Goal: Complete application form

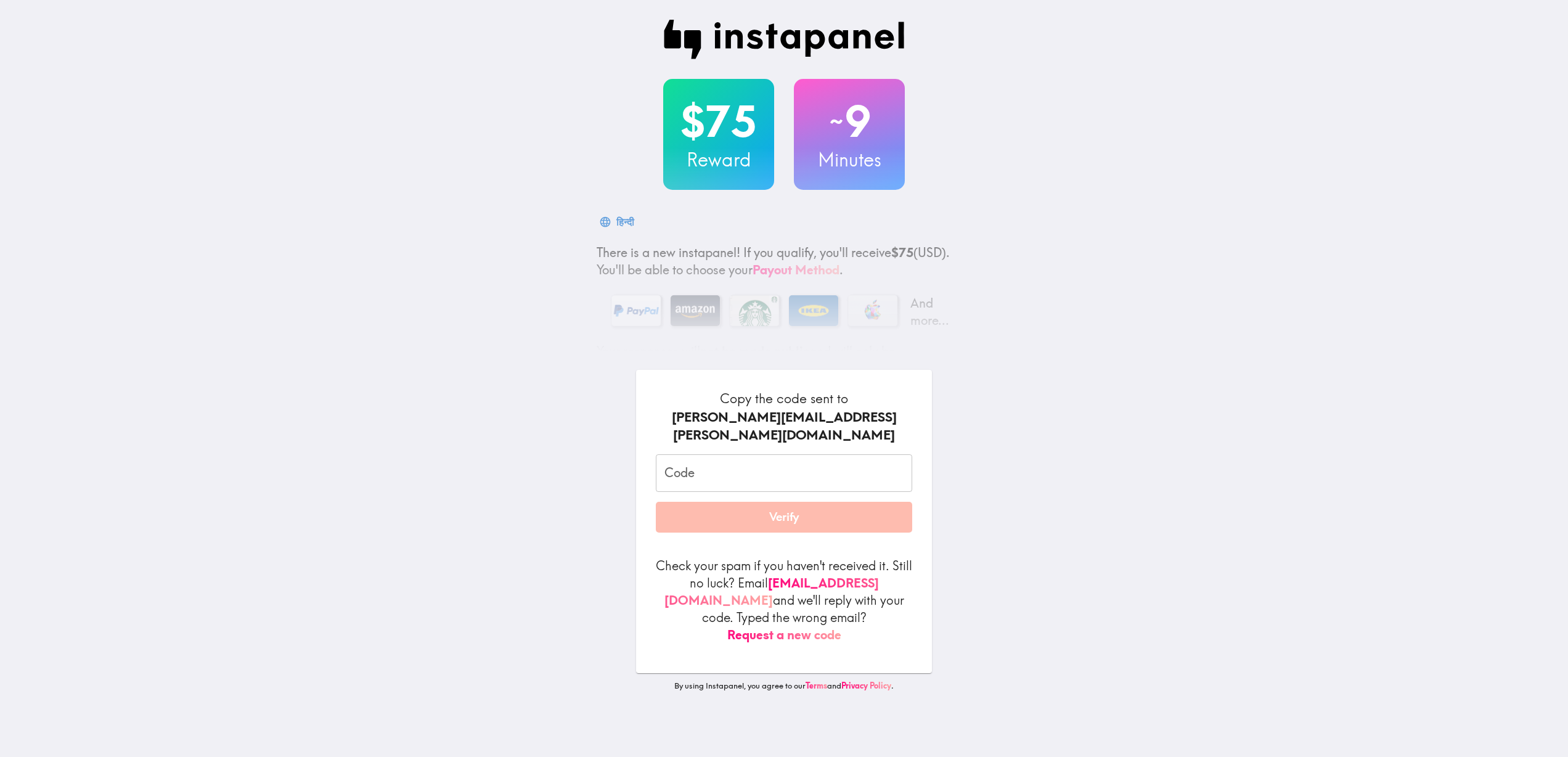
click at [705, 454] on input "Code" at bounding box center [784, 473] width 257 height 38
paste input "BaR_nyM_RrF"
type input "BaR_nyM_RrF"
click at [745, 505] on button "Verify" at bounding box center [784, 517] width 257 height 31
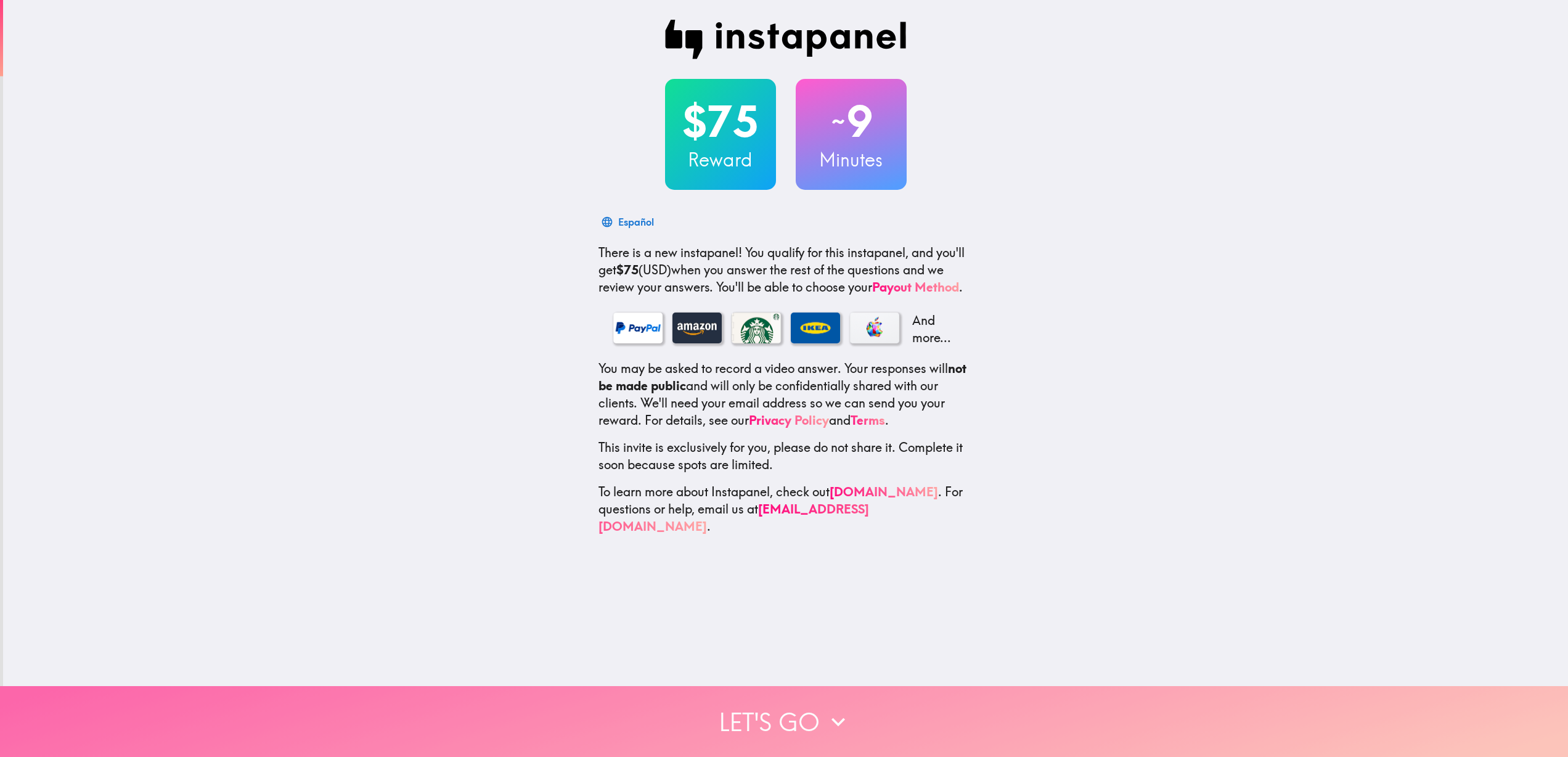
click at [811, 689] on button "Let's go" at bounding box center [784, 721] width 1568 height 71
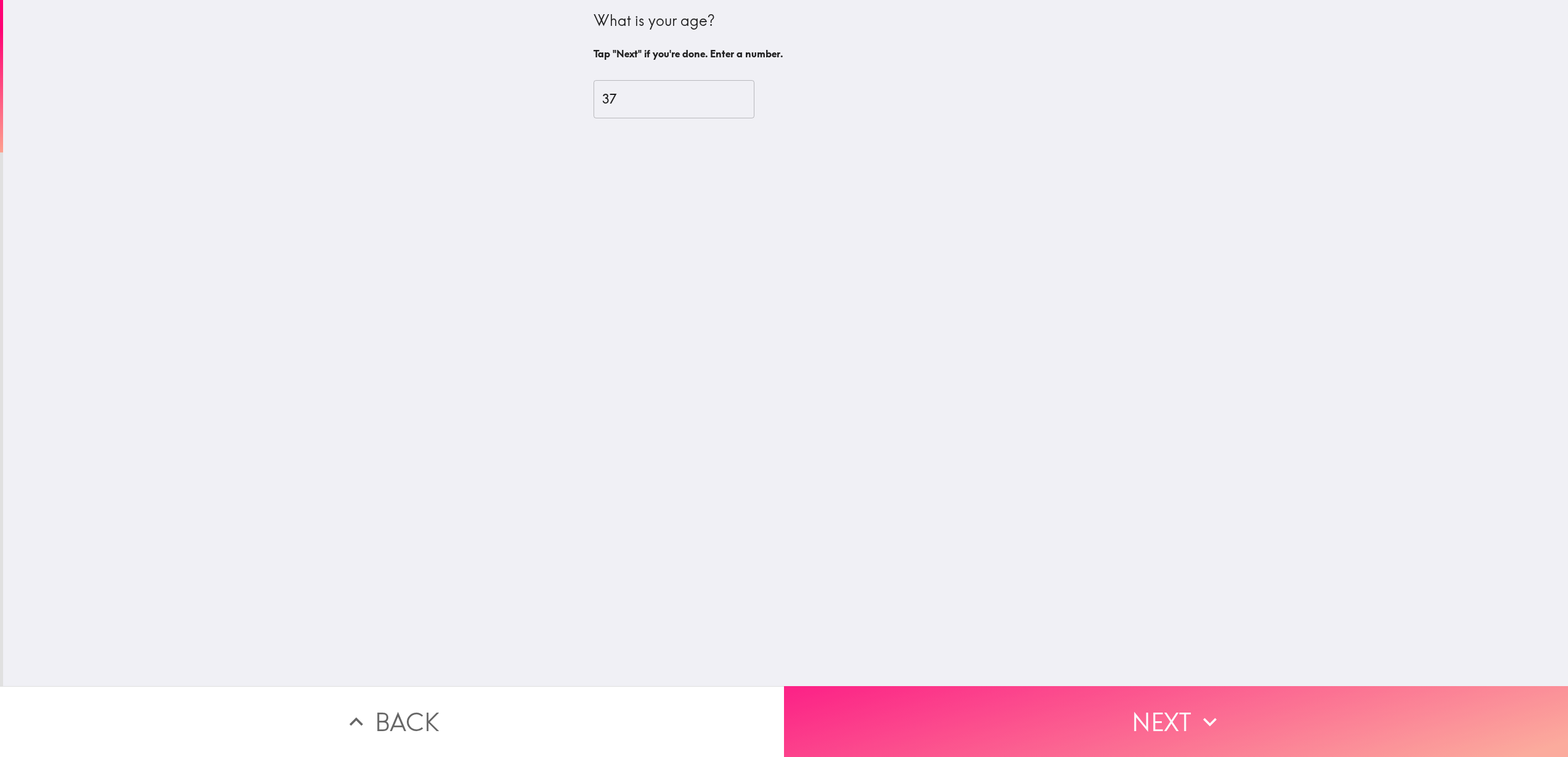
click at [845, 693] on button "Next" at bounding box center [1176, 721] width 784 height 71
click at [846, 686] on button "Next" at bounding box center [1176, 721] width 784 height 71
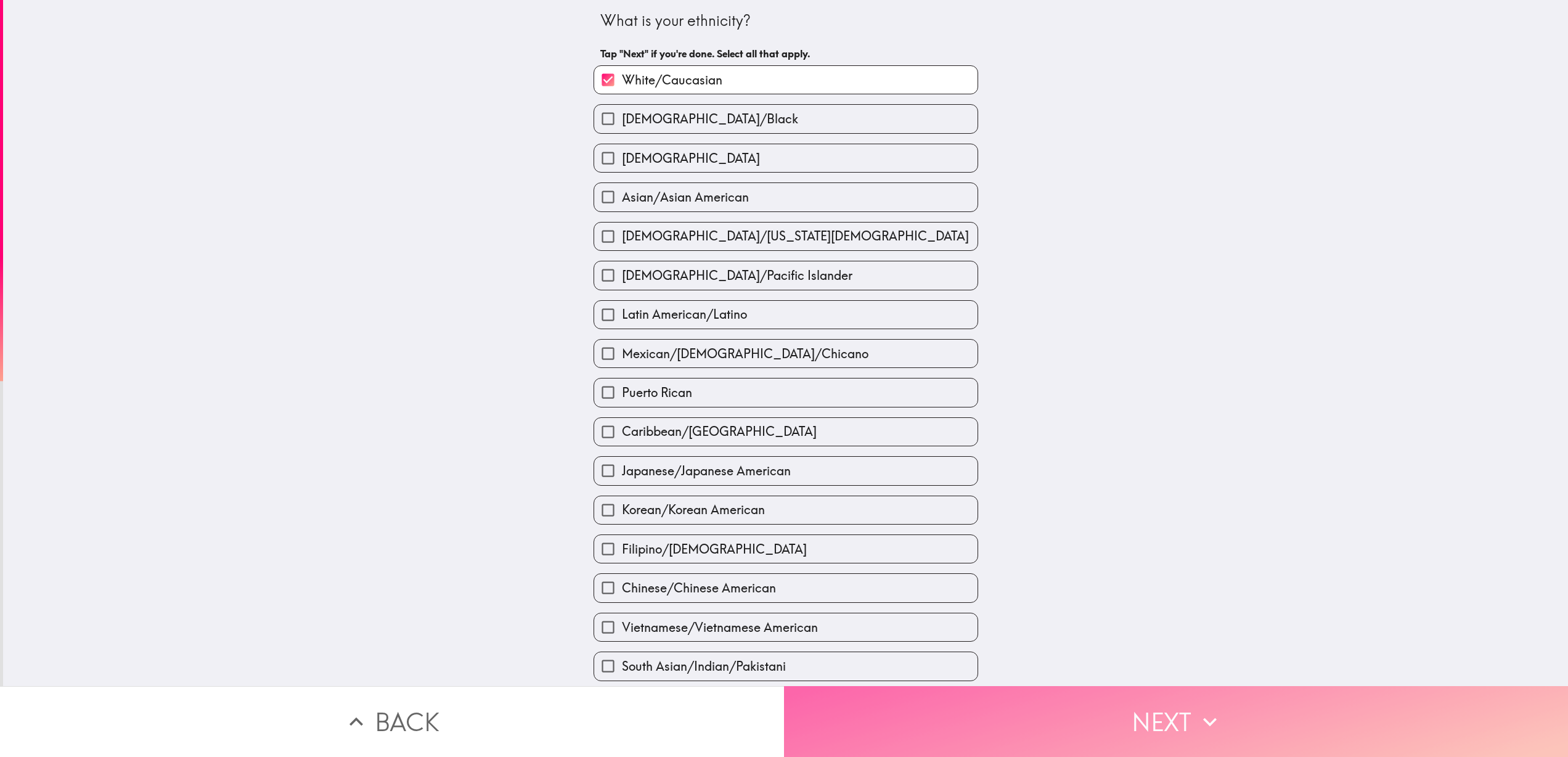
click at [846, 686] on button "Next" at bounding box center [1176, 721] width 784 height 71
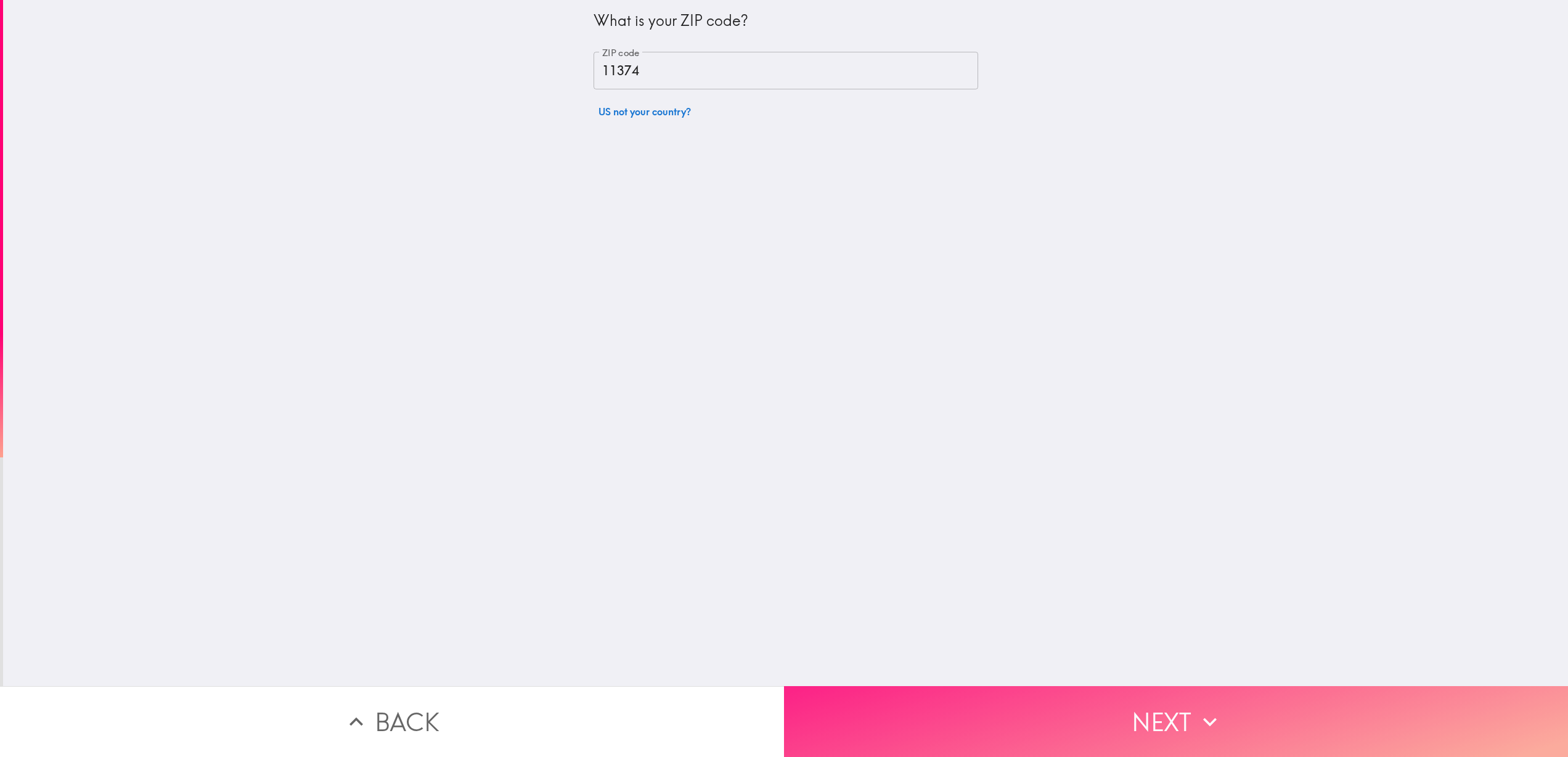
click at [853, 732] on button "Next" at bounding box center [1176, 721] width 784 height 71
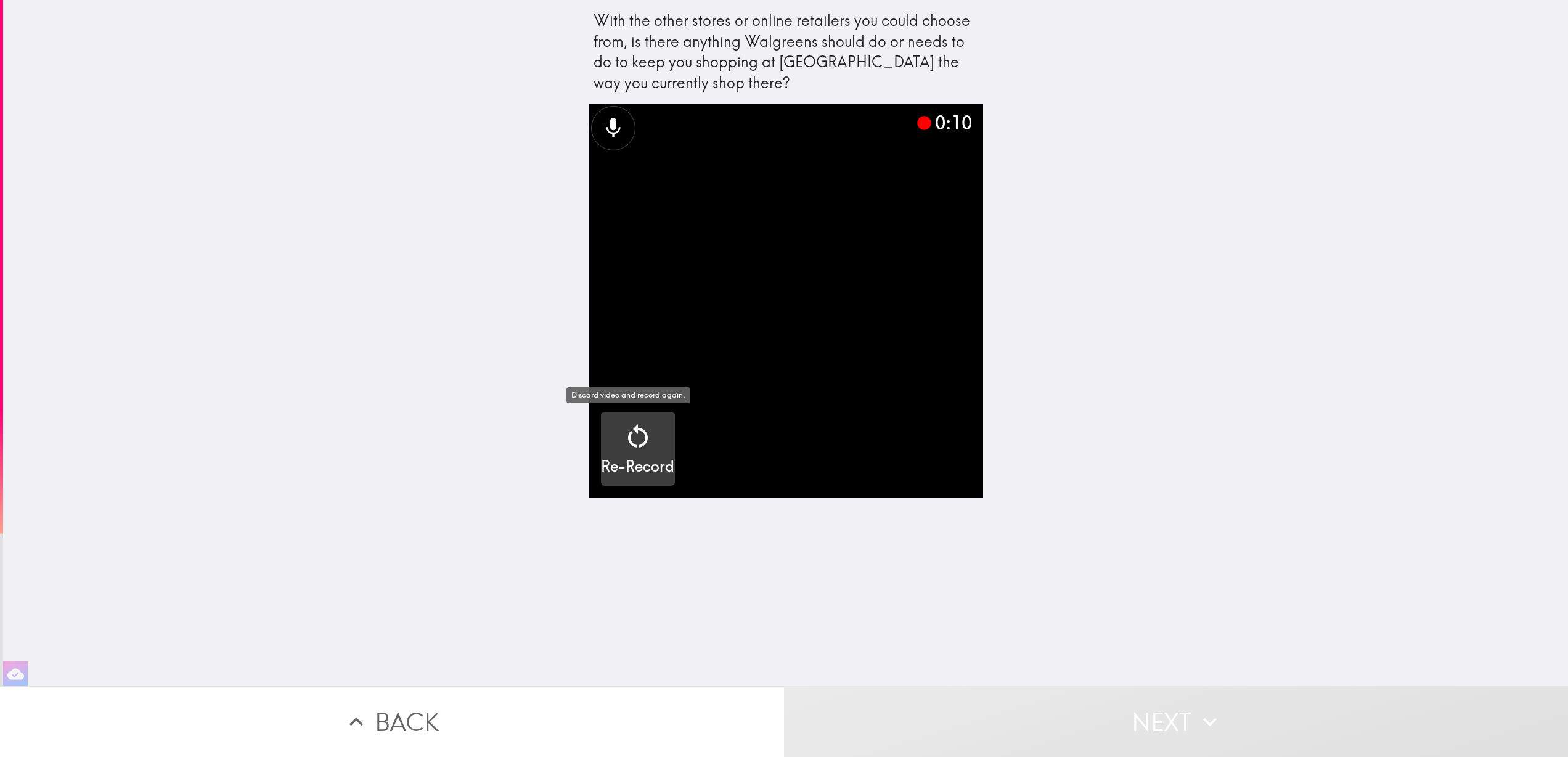
click at [639, 443] on icon "button" at bounding box center [638, 436] width 29 height 29
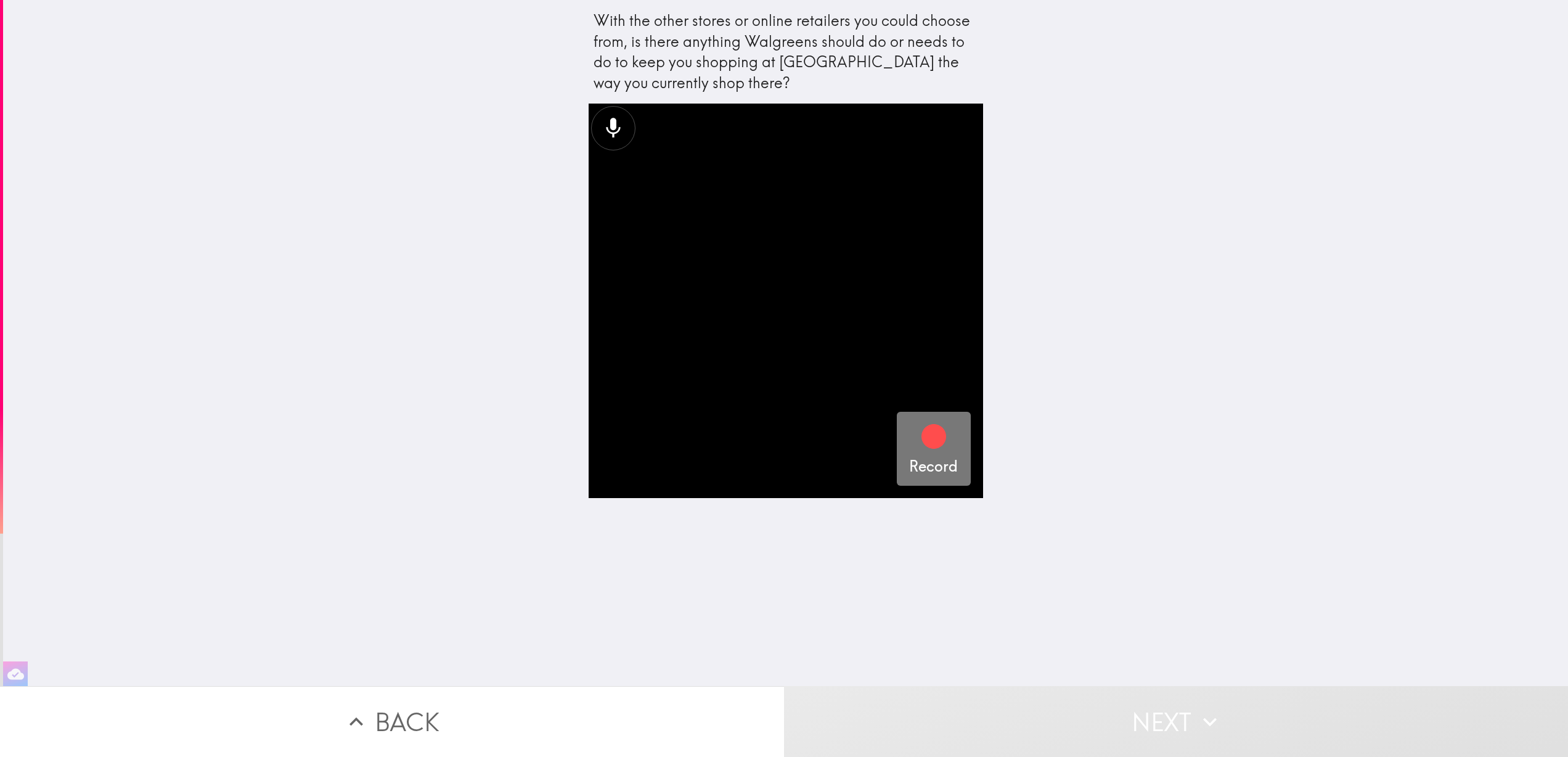
click at [919, 431] on icon "button" at bounding box center [933, 436] width 29 height 29
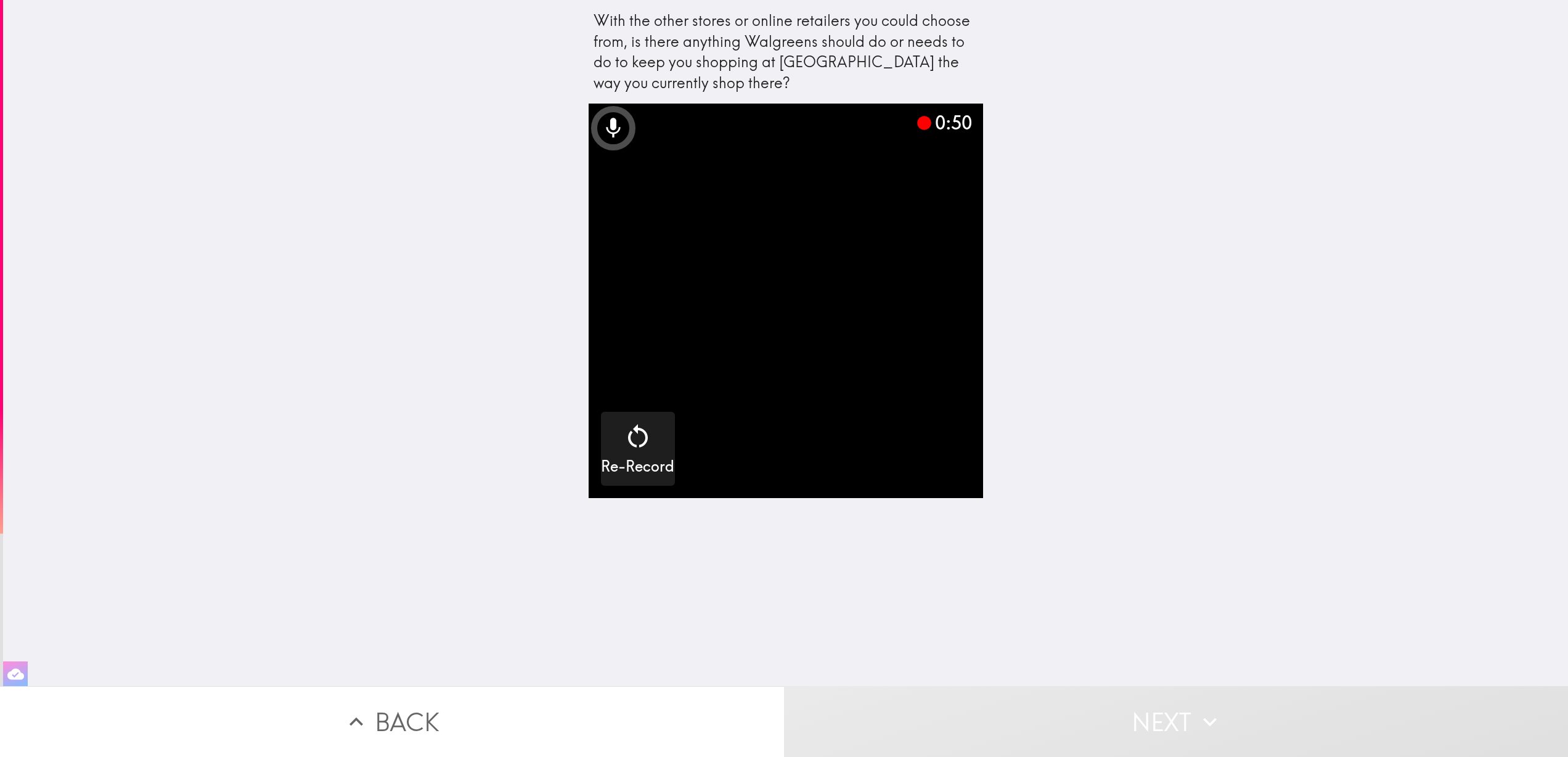
click at [6, 661] on button "button" at bounding box center [15, 674] width 24 height 24
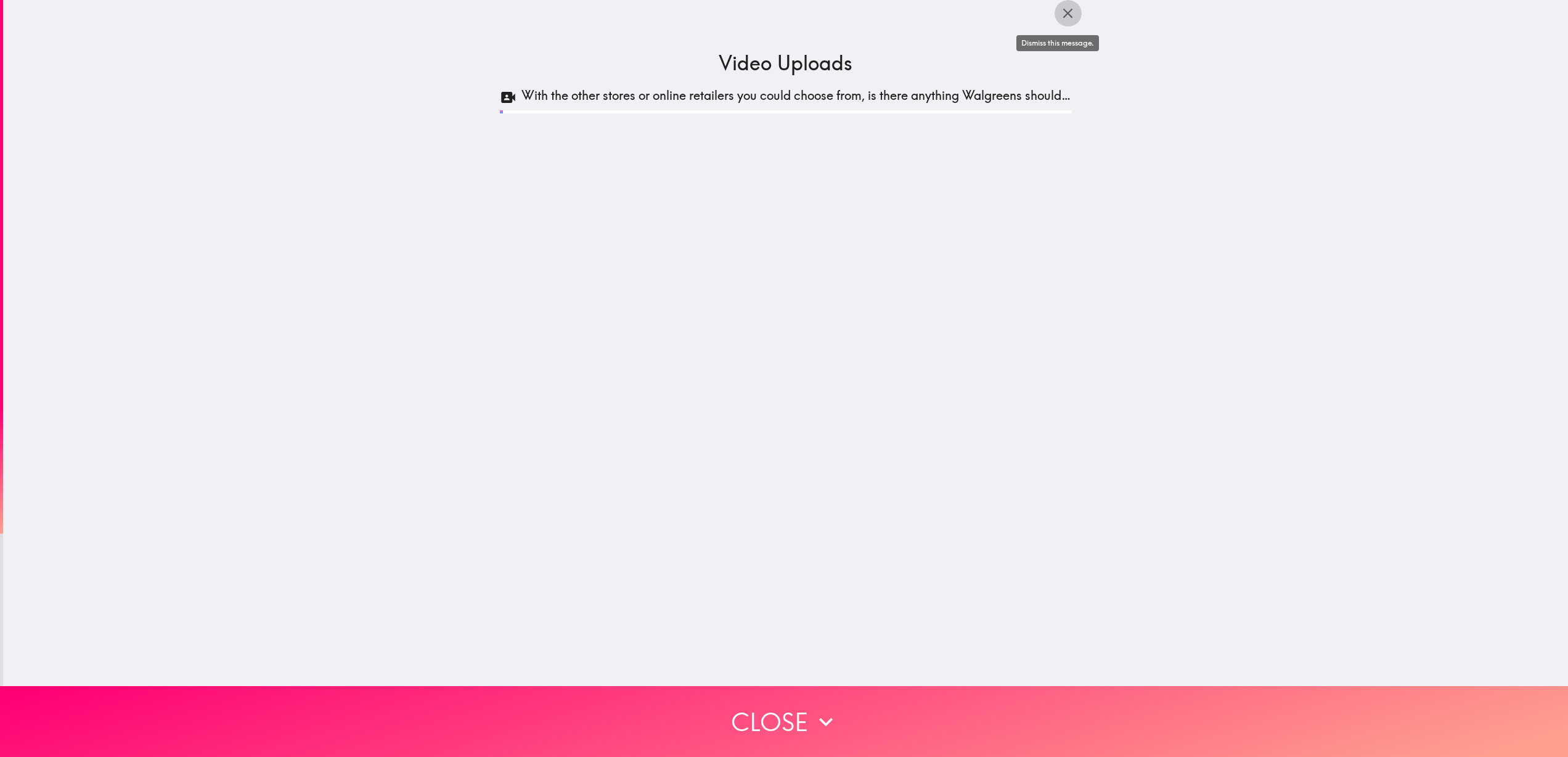
click at [1063, 14] on icon "button" at bounding box center [1068, 14] width 10 height 10
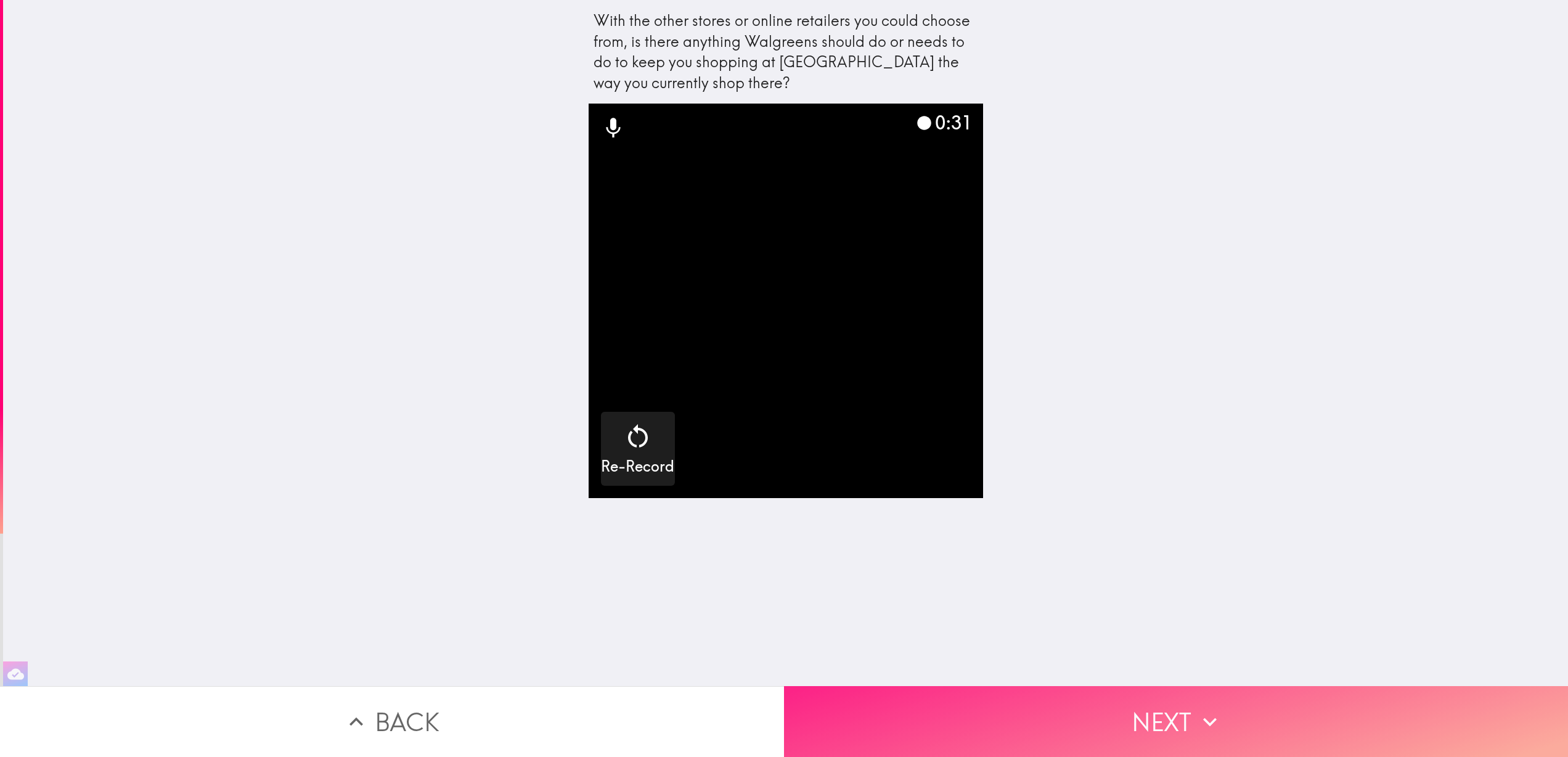
click at [1283, 731] on button "Next" at bounding box center [1176, 721] width 784 height 71
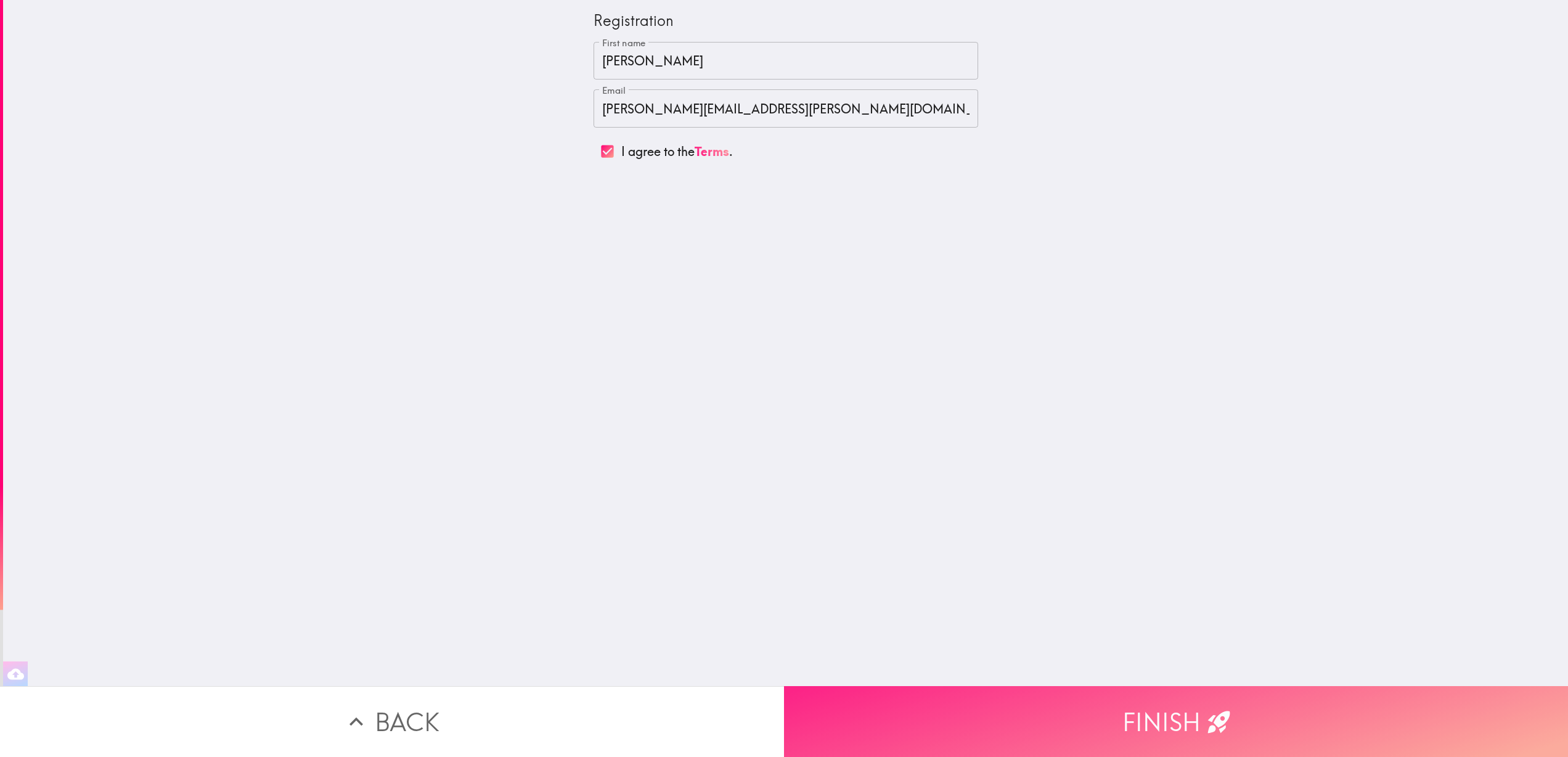
click at [1206, 721] on icon "button" at bounding box center [1219, 722] width 27 height 27
